Goal: Task Accomplishment & Management: Manage account settings

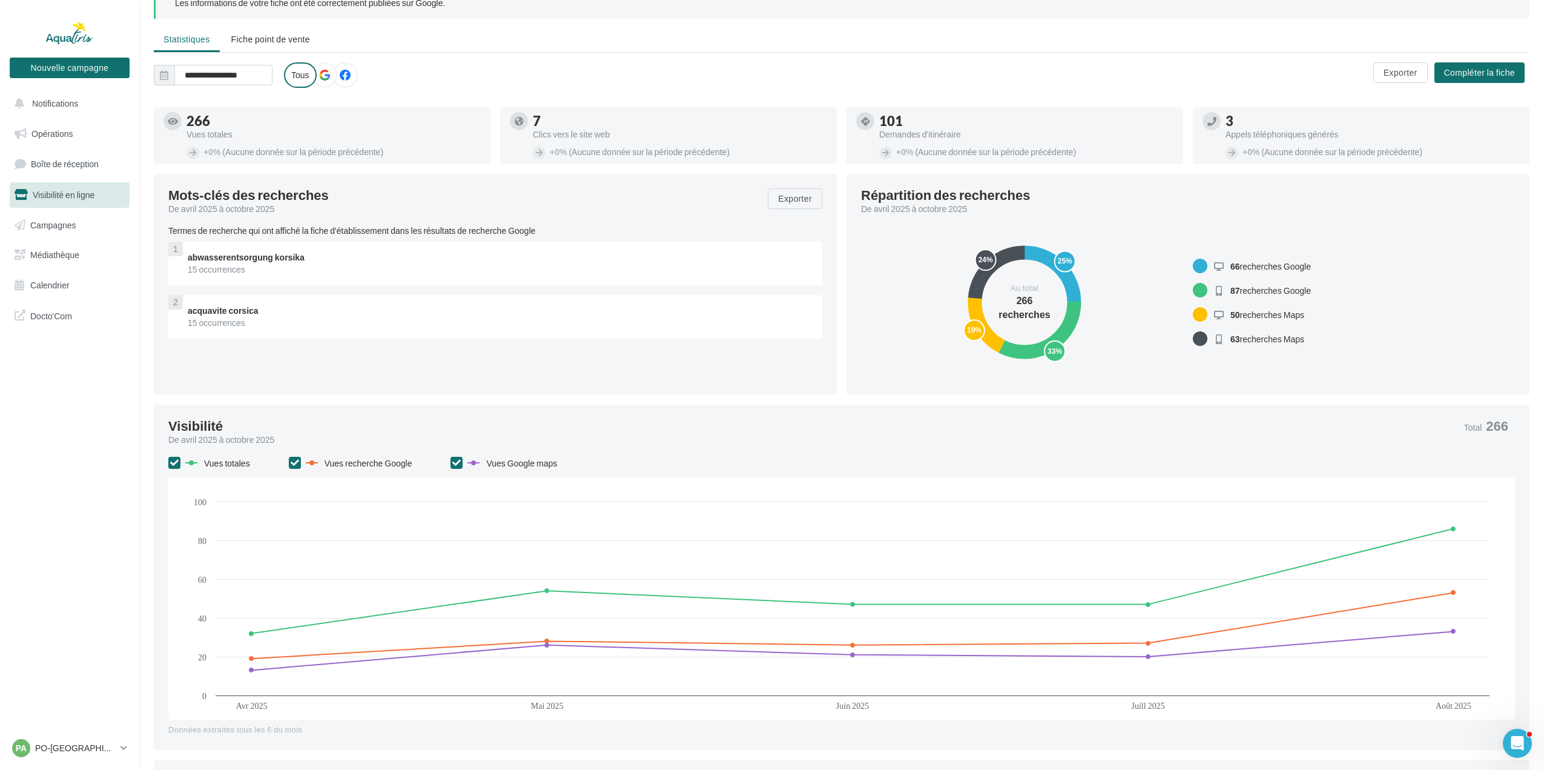
scroll to position [61, 0]
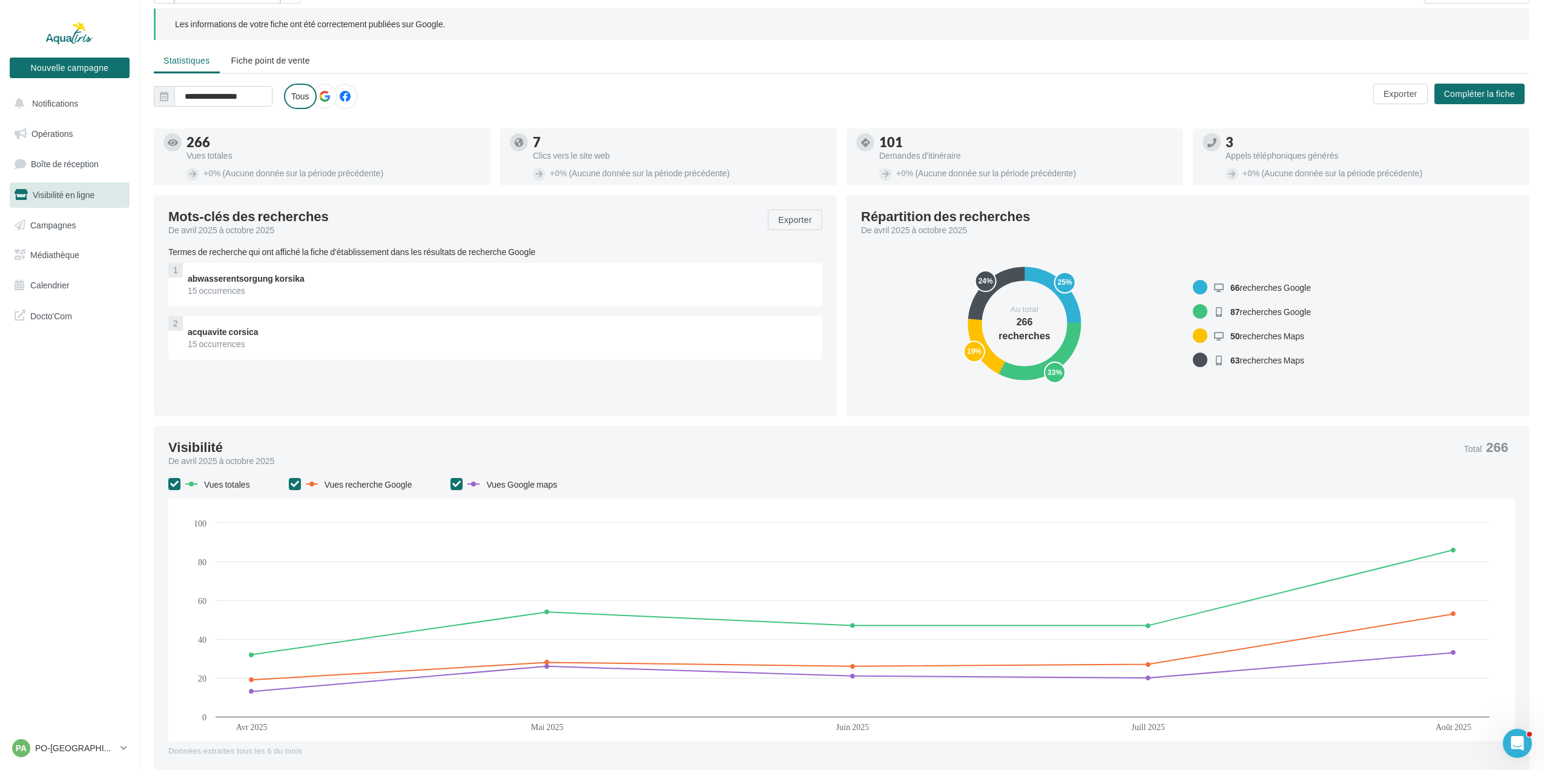
drag, startPoint x: 213, startPoint y: 296, endPoint x: 183, endPoint y: 296, distance: 30.3
click at [183, 296] on div "abwasserentsorgung korsika 15 occurrences" at bounding box center [500, 285] width 644 height 44
click at [332, 292] on div "15 occurrences" at bounding box center [500, 291] width 625 height 12
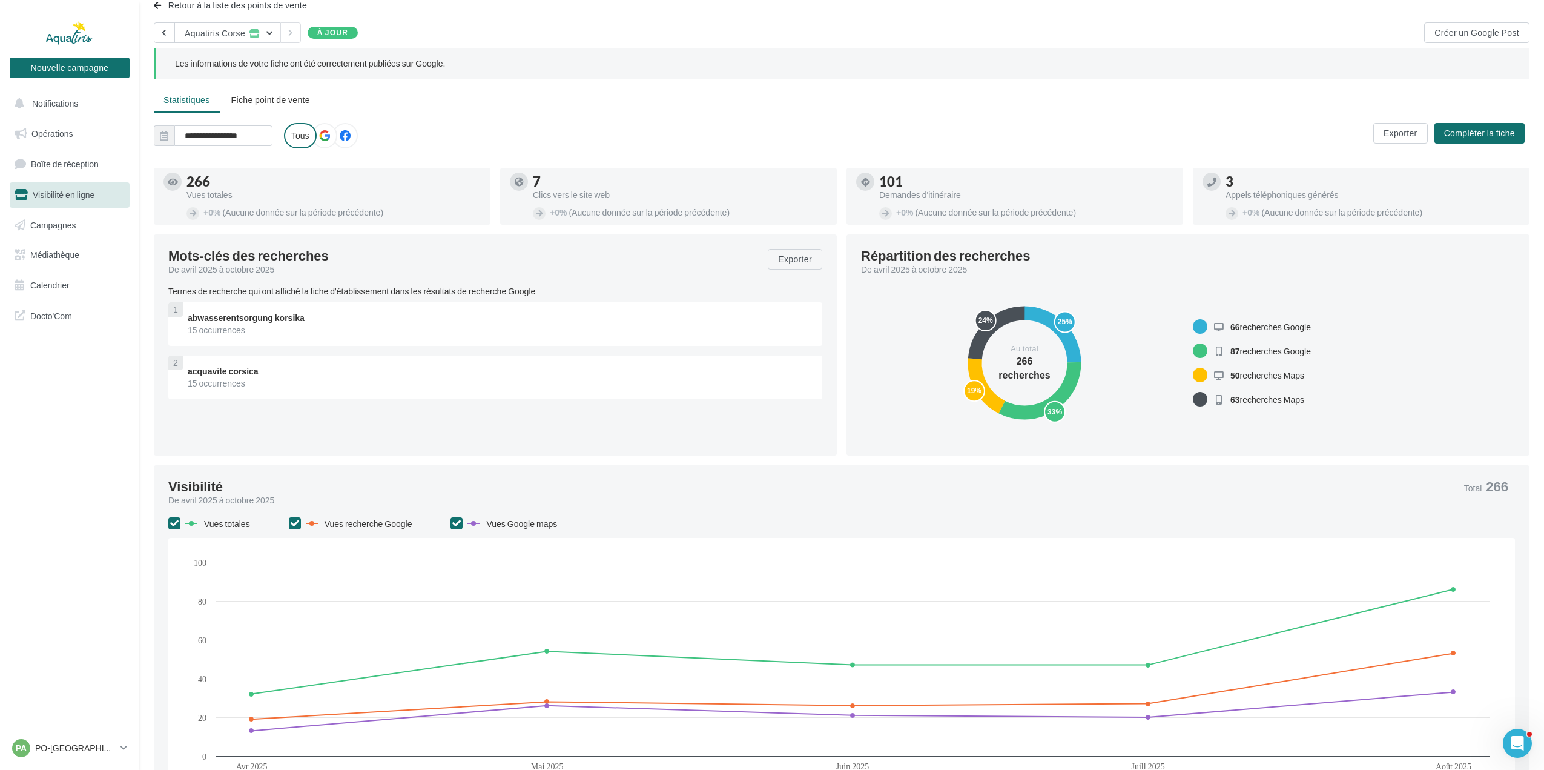
scroll to position [0, 0]
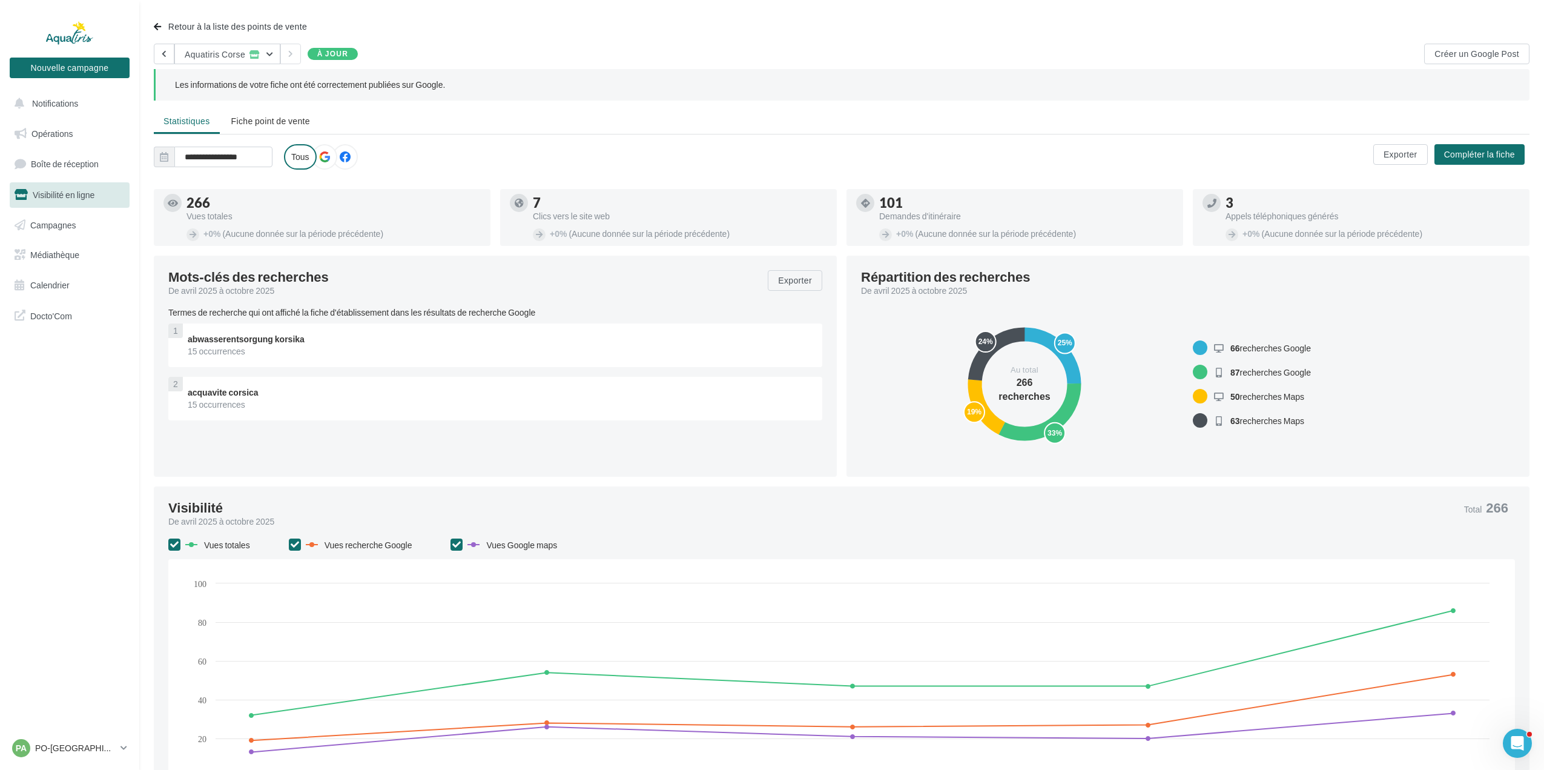
click at [333, 160] on label at bounding box center [324, 156] width 25 height 25
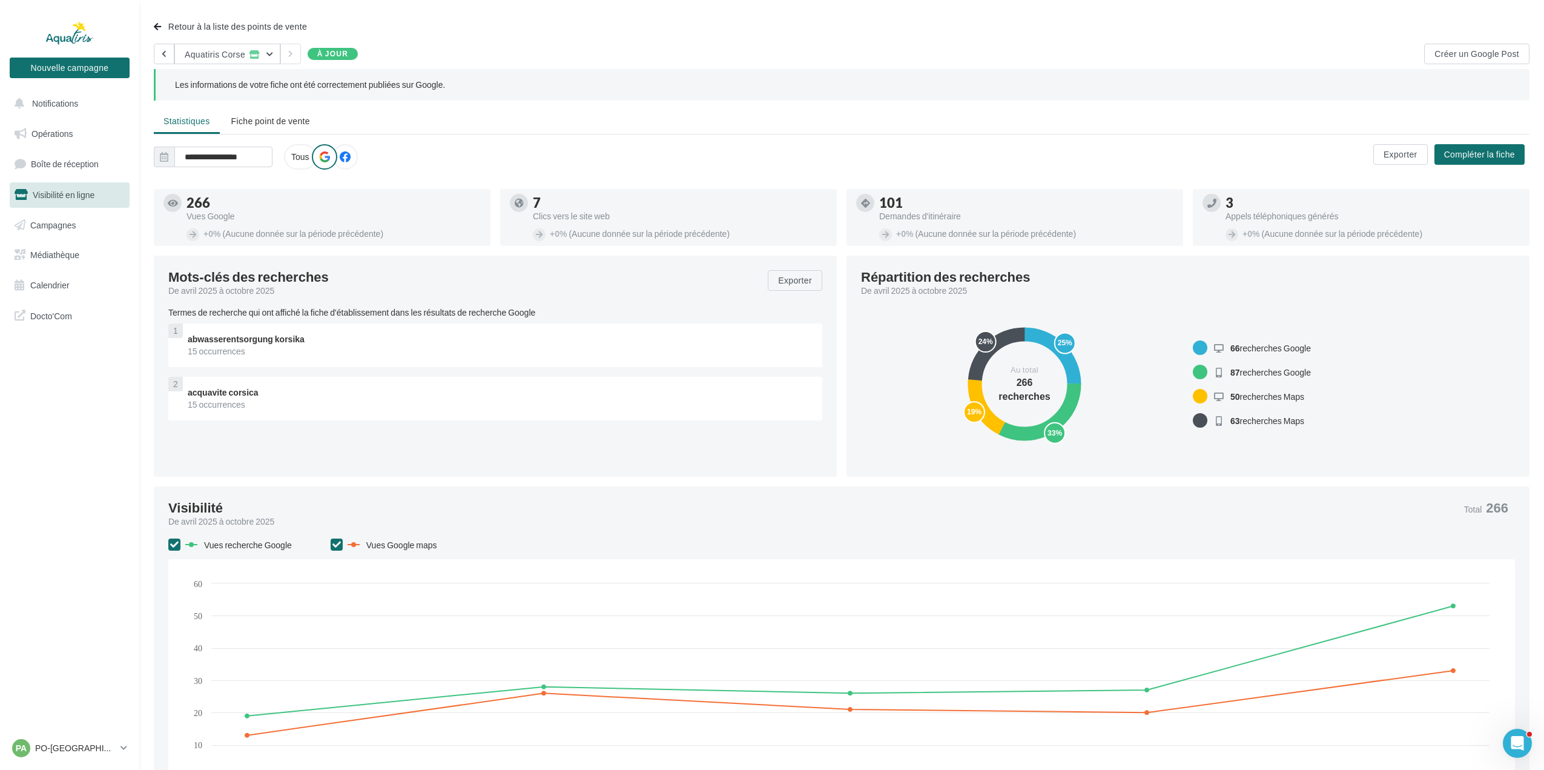
click at [349, 156] on icon at bounding box center [345, 156] width 11 height 11
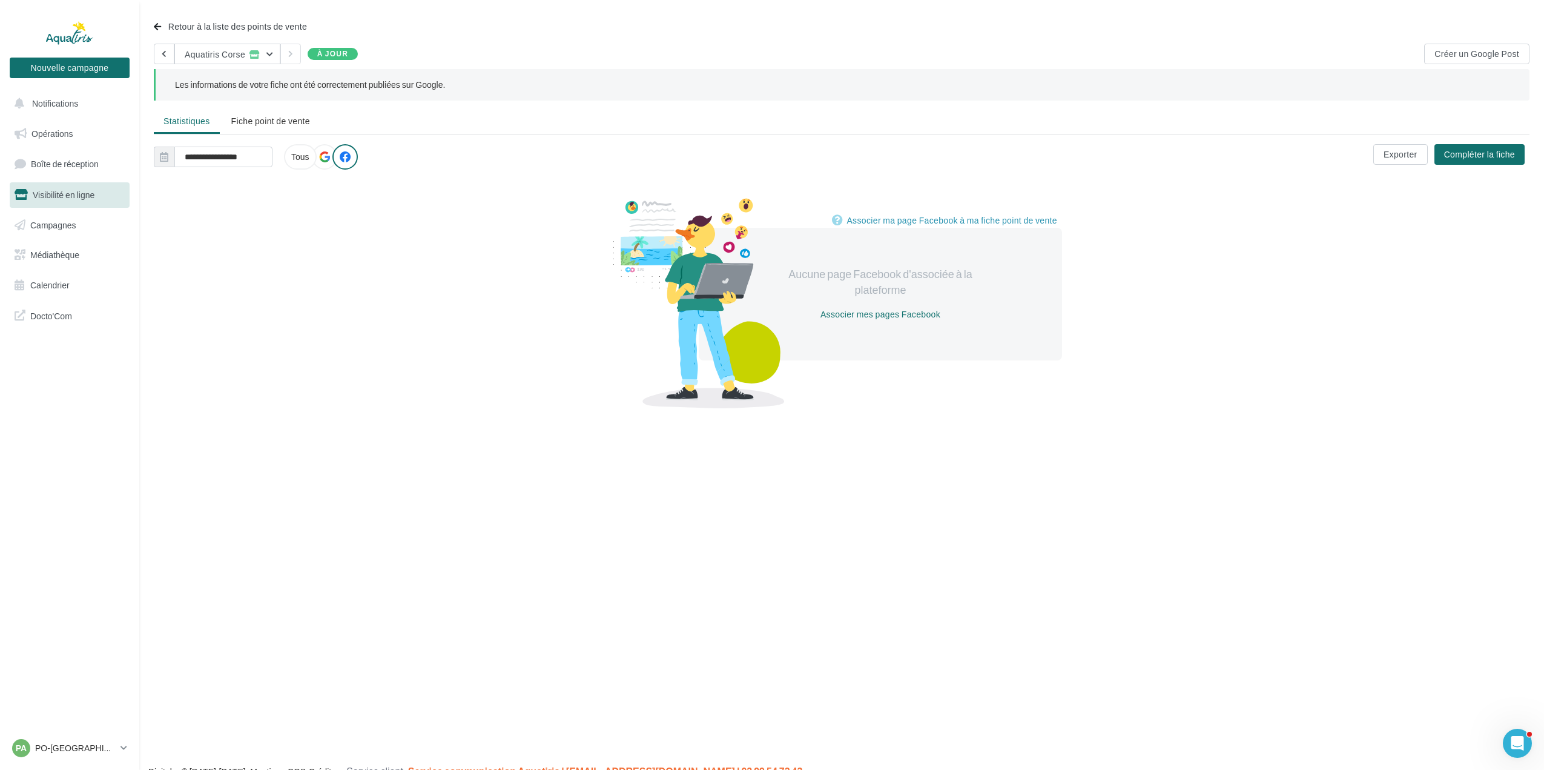
click at [322, 160] on icon at bounding box center [324, 156] width 11 height 11
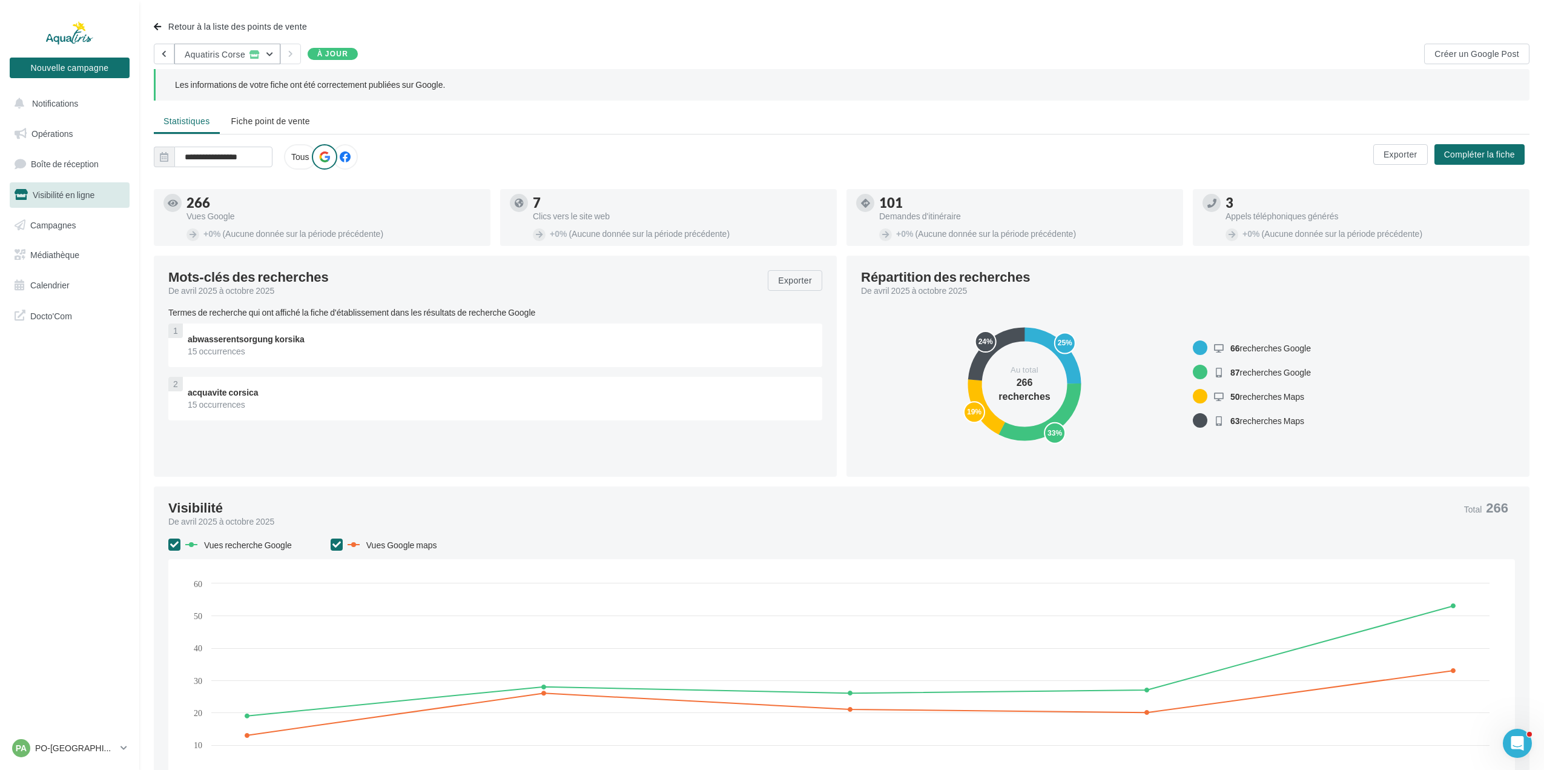
click at [268, 55] on button "Aquatiris Corse" at bounding box center [227, 54] width 106 height 21
click at [265, 76] on div "Aquatiris [GEOGRAPHIC_DATA] [GEOGRAPHIC_DATA] [GEOGRAPHIC_DATA]" at bounding box center [265, 91] width 182 height 44
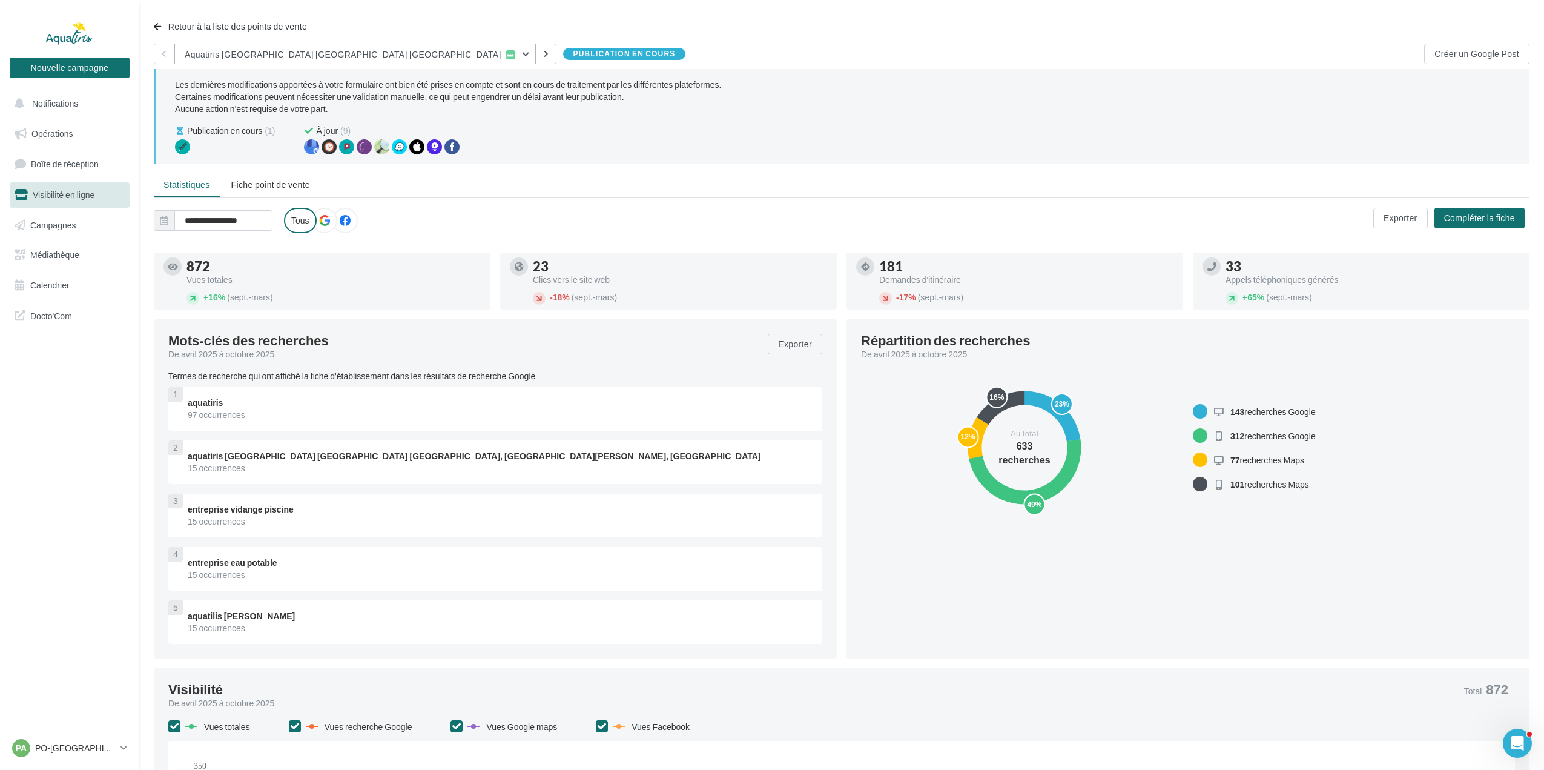
click at [371, 47] on button "Aquatiris [GEOGRAPHIC_DATA] [GEOGRAPHIC_DATA] [GEOGRAPHIC_DATA]" at bounding box center [355, 54] width 362 height 21
click at [346, 111] on div "Aquatiris Corse" at bounding box center [355, 117] width 362 height 32
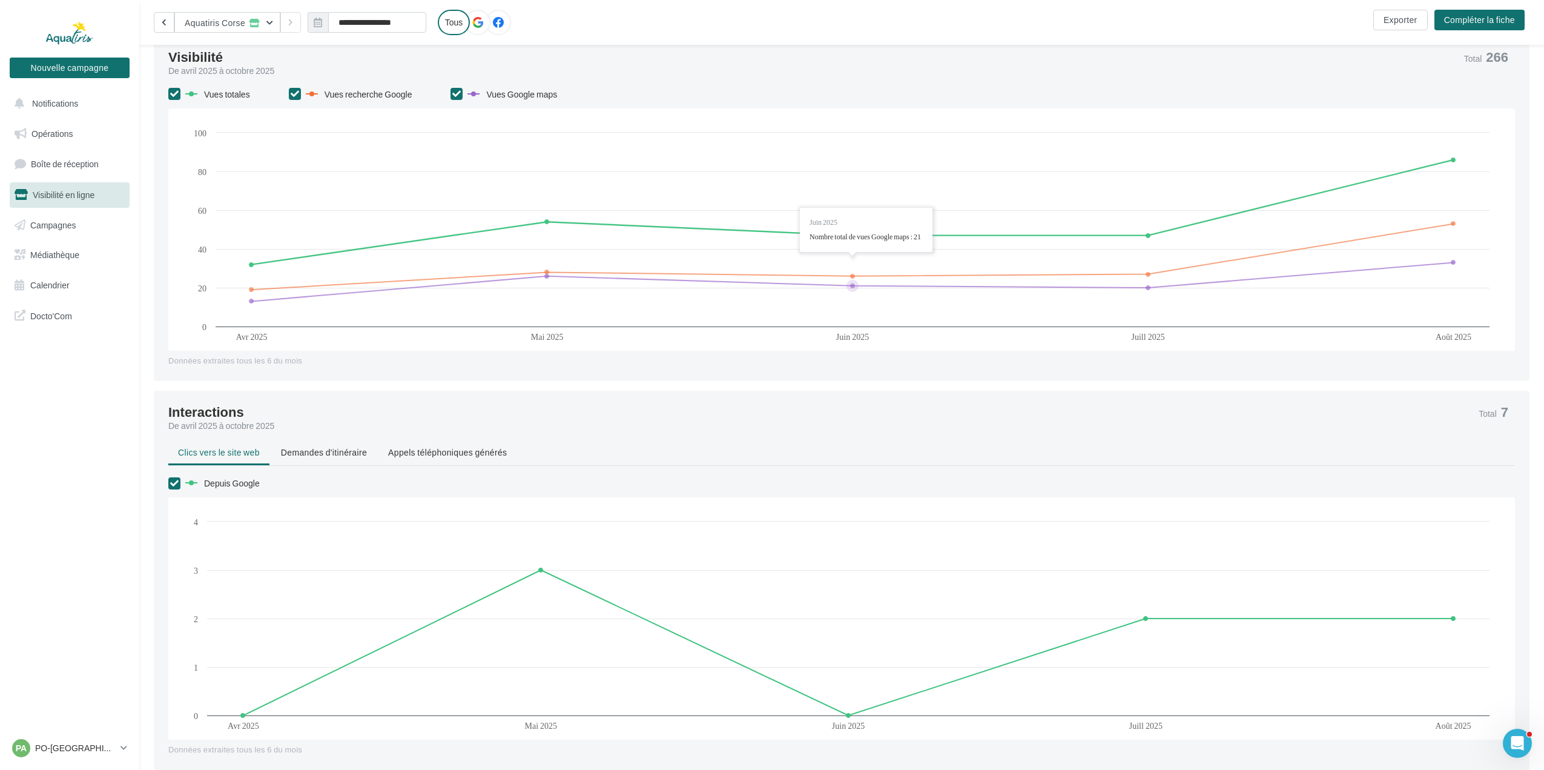
scroll to position [646, 0]
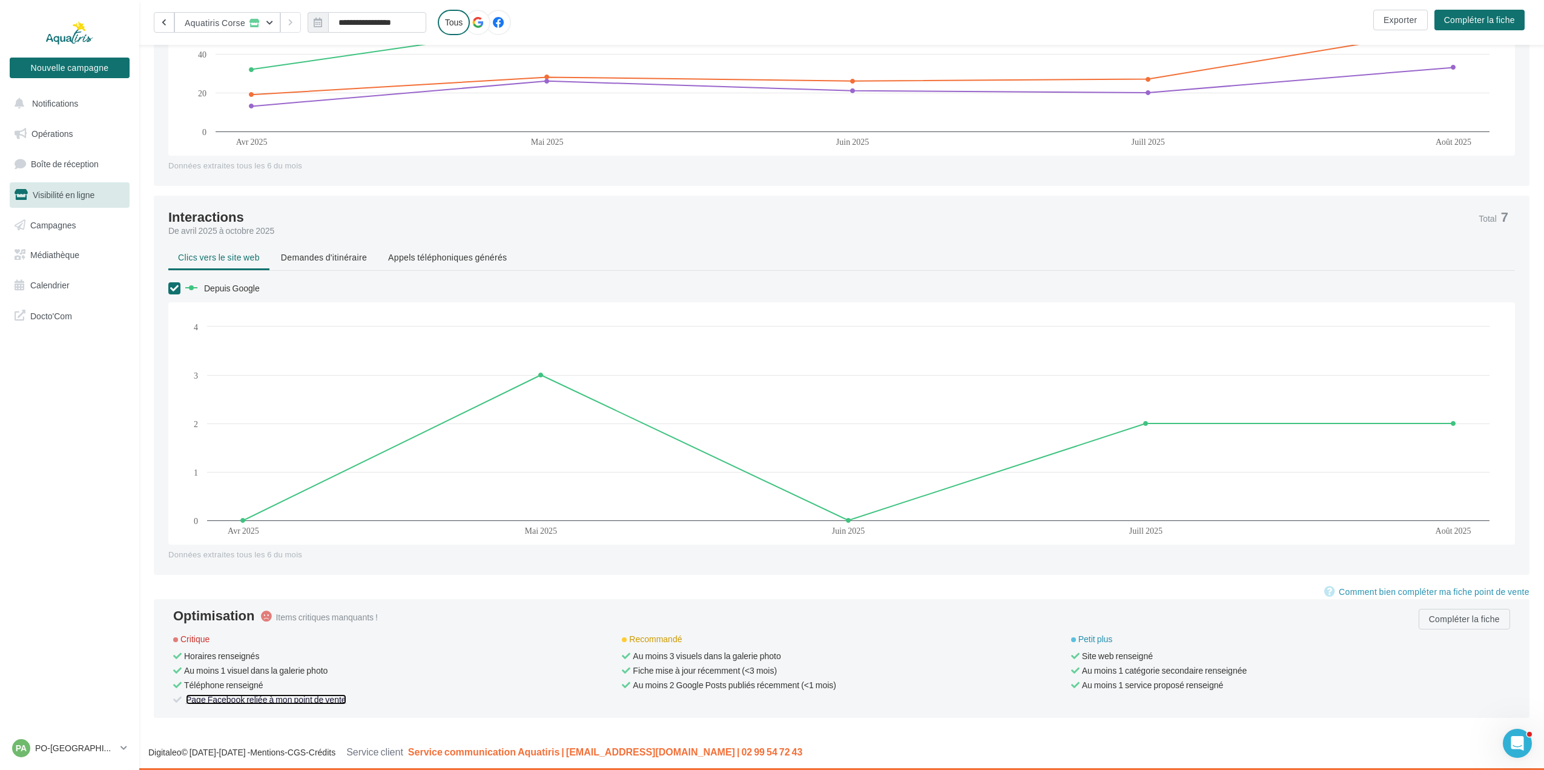
click at [237, 703] on link "Page Facebook reliée à mon point de vente" at bounding box center [266, 699] width 160 height 10
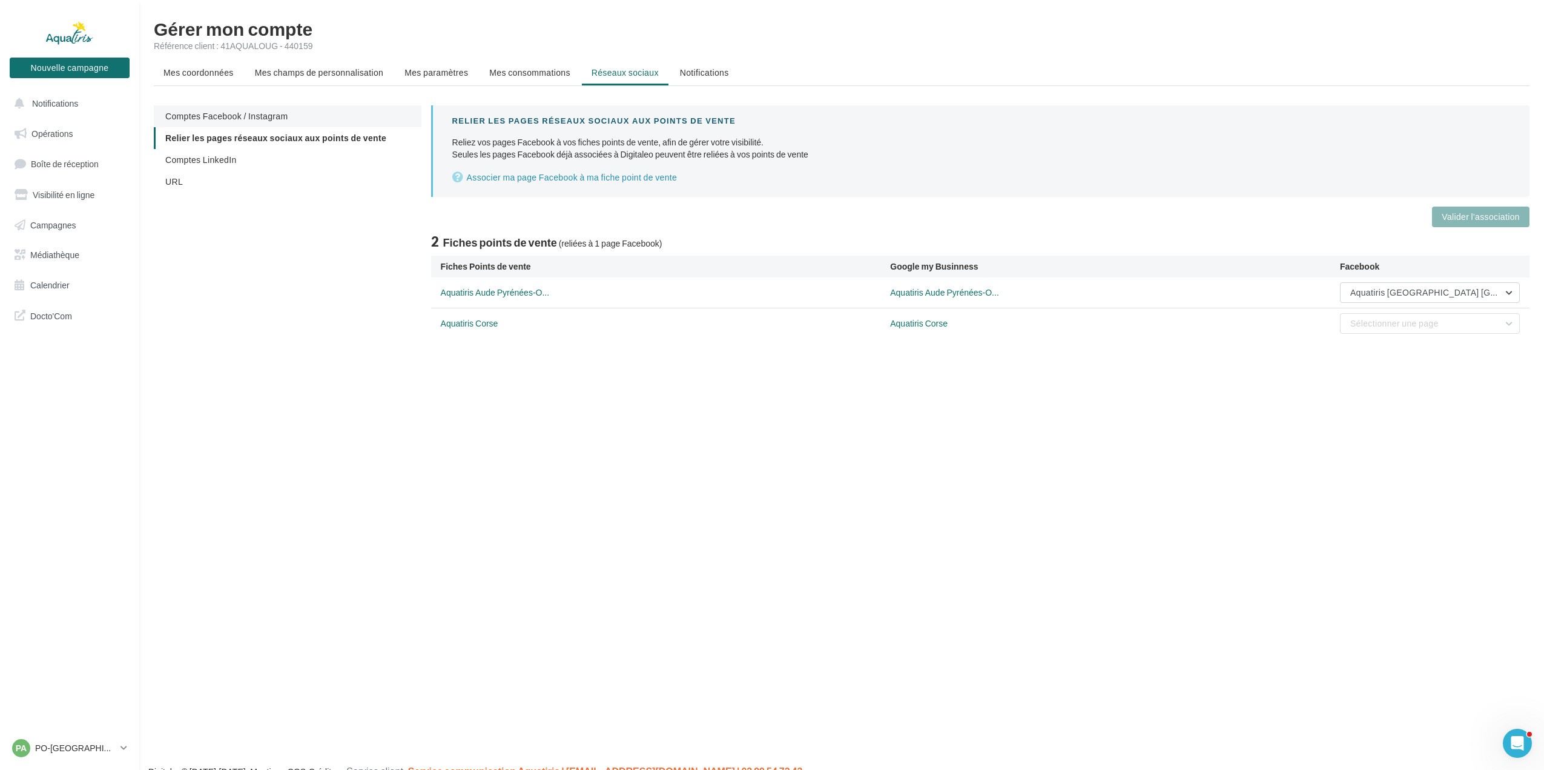
click at [313, 109] on li "Comptes Facebook / Instagram" at bounding box center [288, 116] width 268 height 22
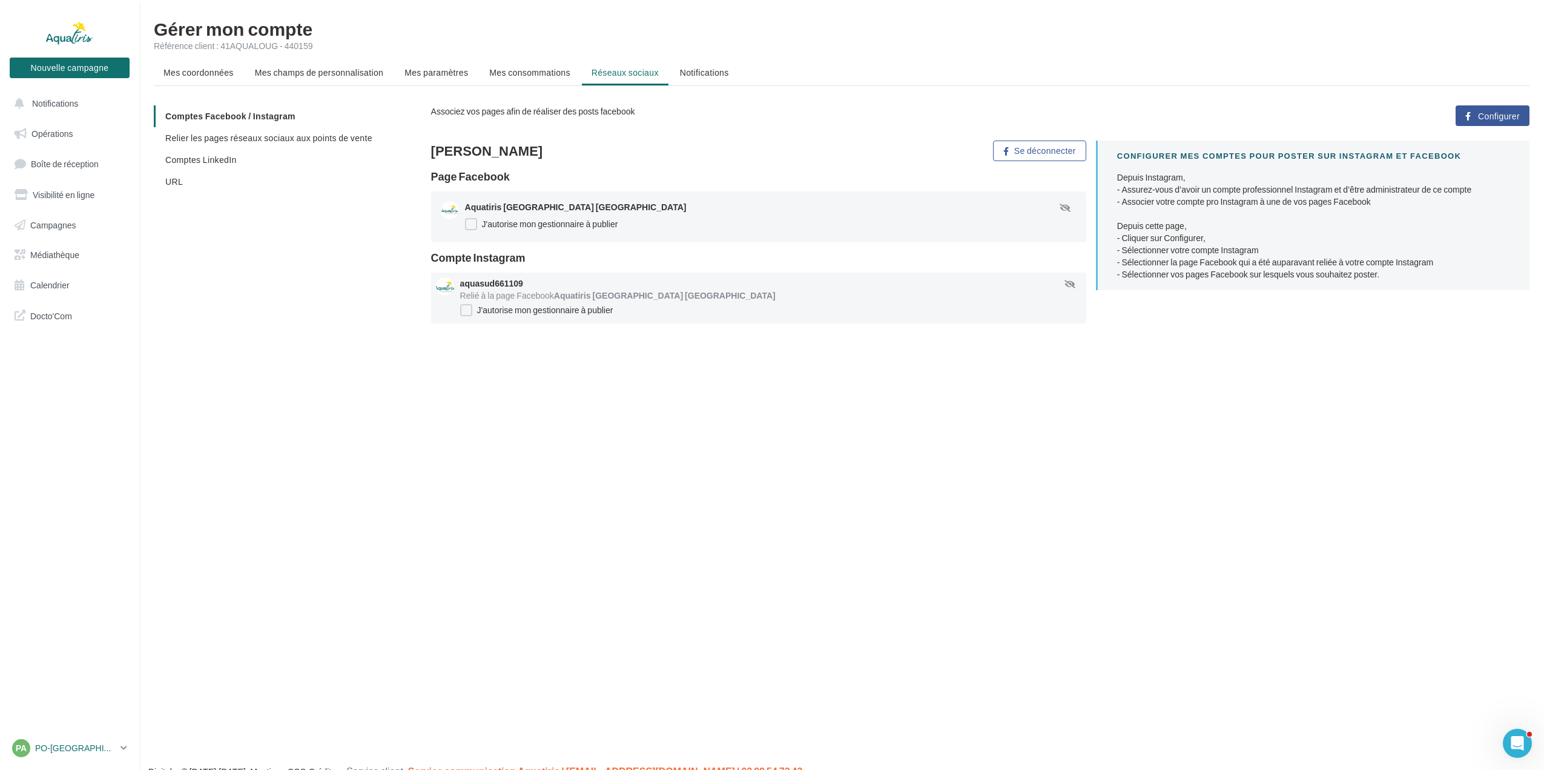
click at [97, 746] on p "PO-[GEOGRAPHIC_DATA]-HERAULT" at bounding box center [75, 748] width 81 height 12
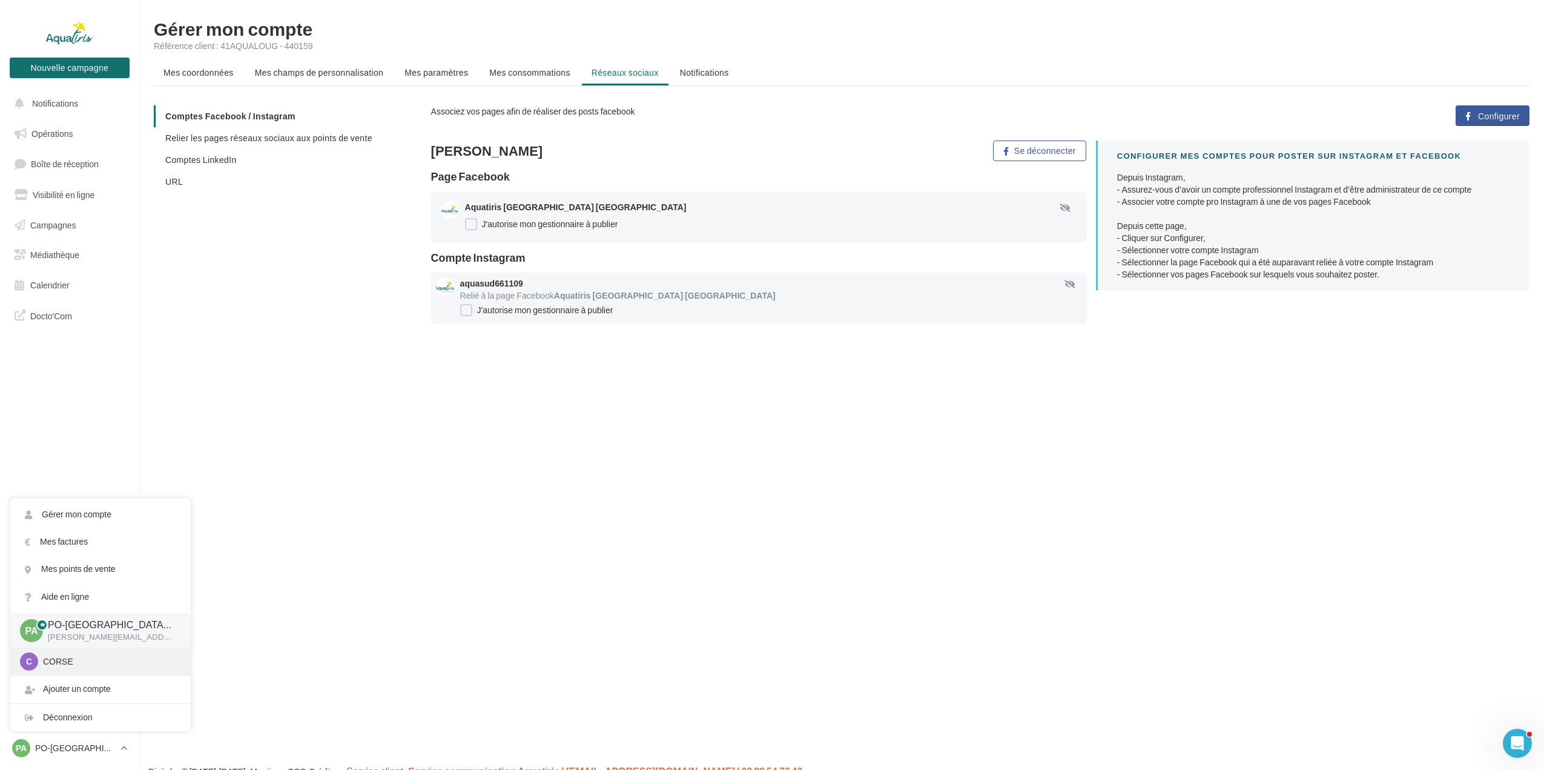
click at [78, 661] on p "CORSE" at bounding box center [109, 661] width 133 height 12
